Goal: Task Accomplishment & Management: Manage account settings

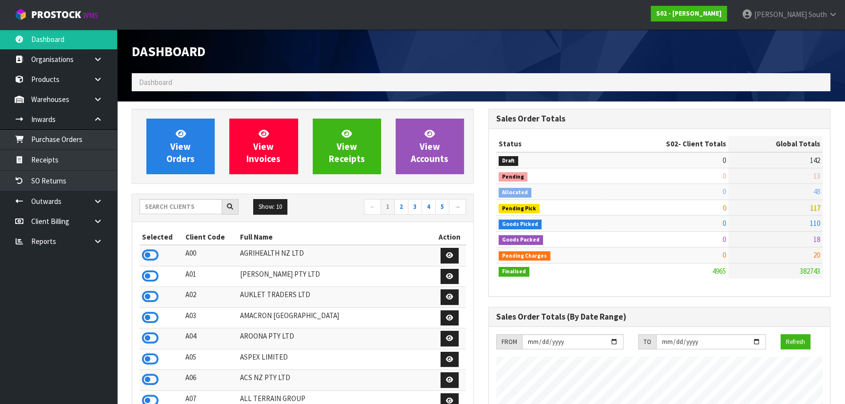
scroll to position [690, 356]
drag, startPoint x: 624, startPoint y: 342, endPoint x: 445, endPoint y: 313, distance: 181.5
click at [604, 342] on div "FROM [DATE]" at bounding box center [560, 342] width 142 height 16
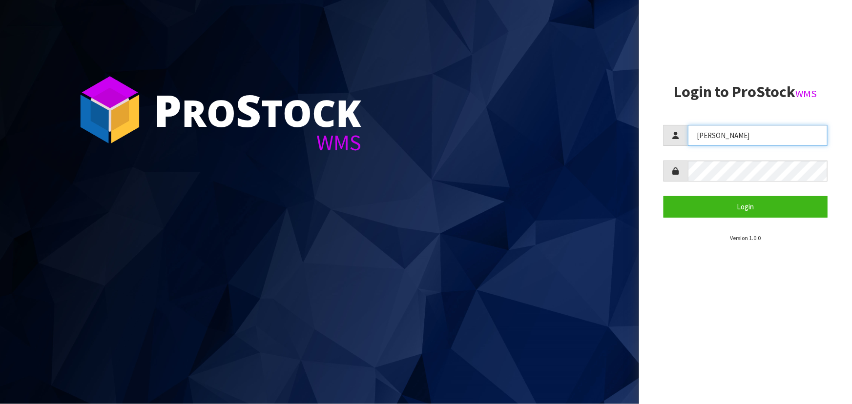
click at [751, 139] on input "[PERSON_NAME]" at bounding box center [758, 135] width 140 height 21
click at [752, 137] on input "[PERSON_NAME]" at bounding box center [758, 135] width 140 height 21
type input "[PERSON_NAME]"
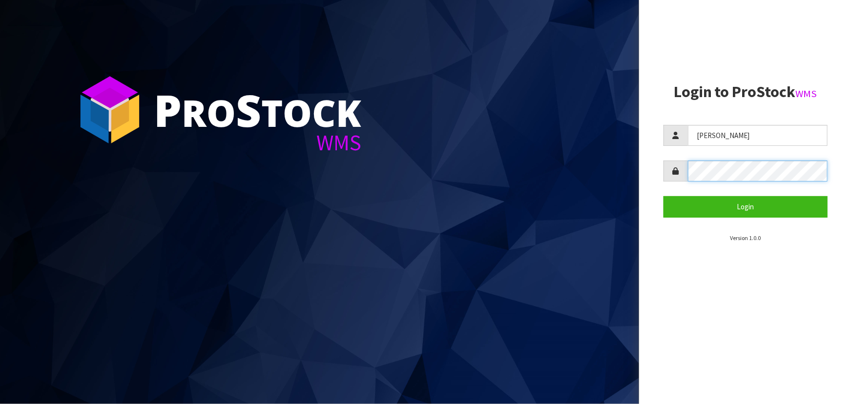
click at [663, 196] on button "Login" at bounding box center [745, 206] width 164 height 21
